Goal: Task Accomplishment & Management: Use online tool/utility

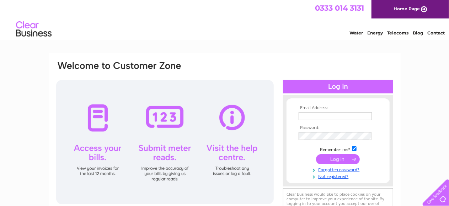
type input "[EMAIL_ADDRESS][DOMAIN_NAME]"
click at [330, 156] on input "submit" at bounding box center [338, 159] width 44 height 10
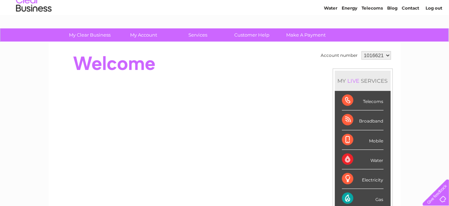
scroll to position [36, 0]
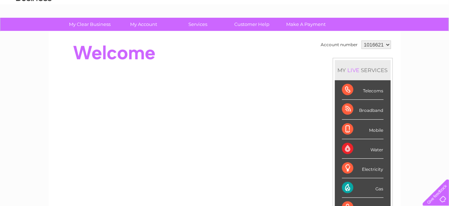
click at [356, 186] on div "Gas" at bounding box center [363, 189] width 42 height 20
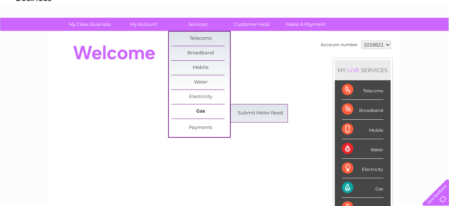
click at [211, 113] on link "Gas" at bounding box center [200, 112] width 59 height 14
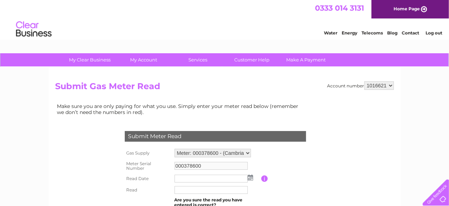
scroll to position [36, 0]
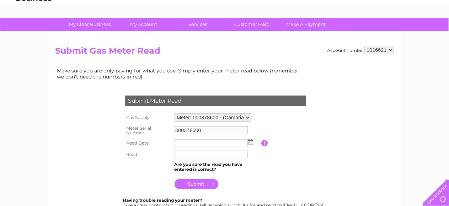
click at [215, 140] on input "text" at bounding box center [211, 143] width 73 height 8
click at [252, 140] on img at bounding box center [250, 142] width 5 height 6
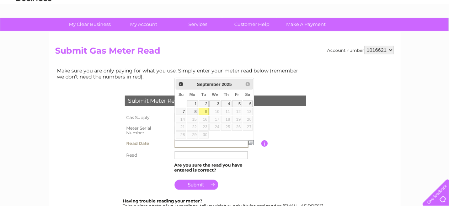
click at [204, 112] on link "9" at bounding box center [204, 111] width 10 height 7
type input "2025/09/09"
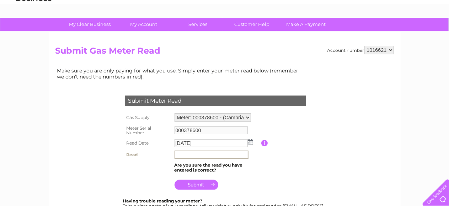
click at [206, 154] on input "text" at bounding box center [212, 155] width 74 height 9
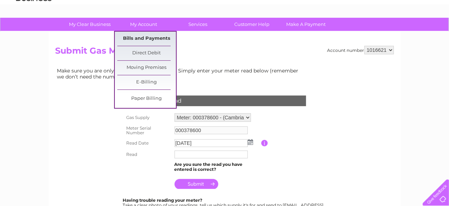
click at [143, 36] on link "Bills and Payments" at bounding box center [146, 39] width 59 height 14
